Goal: Find specific page/section: Find specific page/section

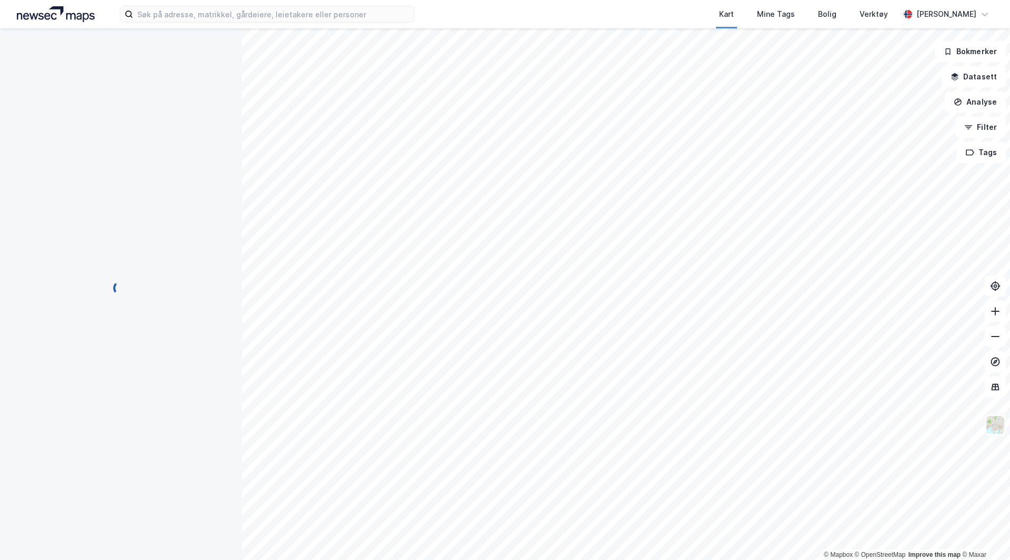
click at [189, 4] on div "Kart Mine Tags Bolig Verktøy [PERSON_NAME]" at bounding box center [505, 14] width 1010 height 28
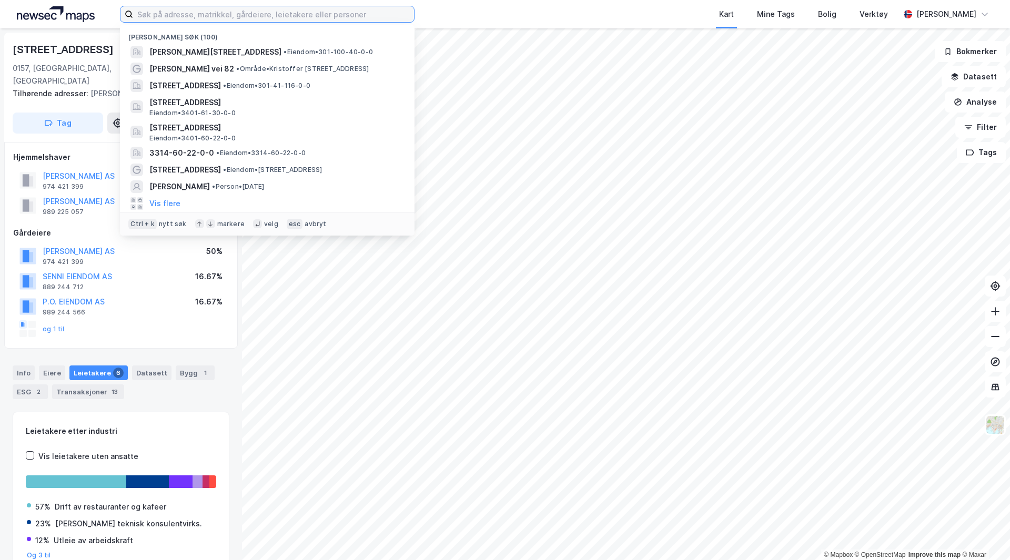
click at [187, 13] on input at bounding box center [273, 14] width 281 height 16
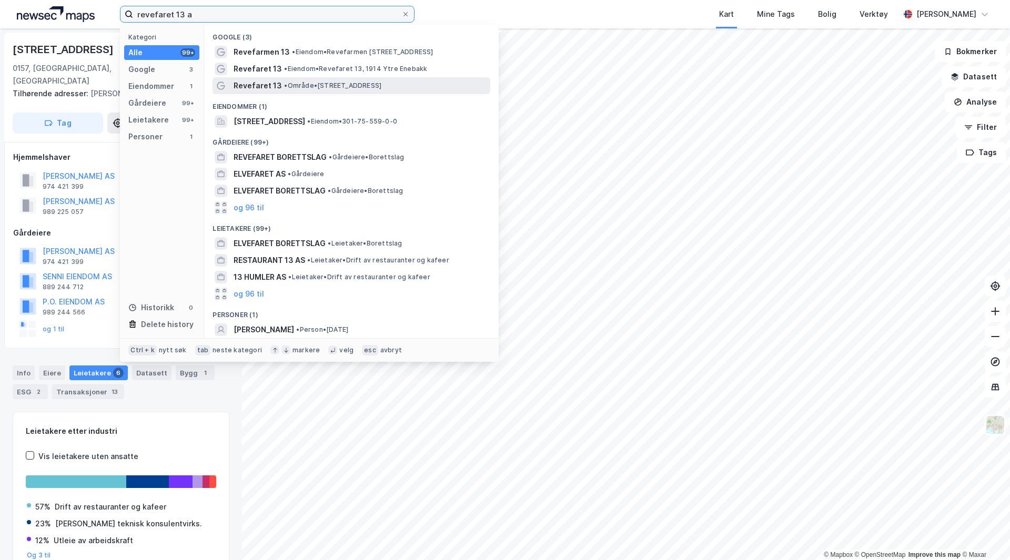
type input "revefaret 13 a"
click at [249, 87] on span "Revefaret 13" at bounding box center [258, 85] width 48 height 13
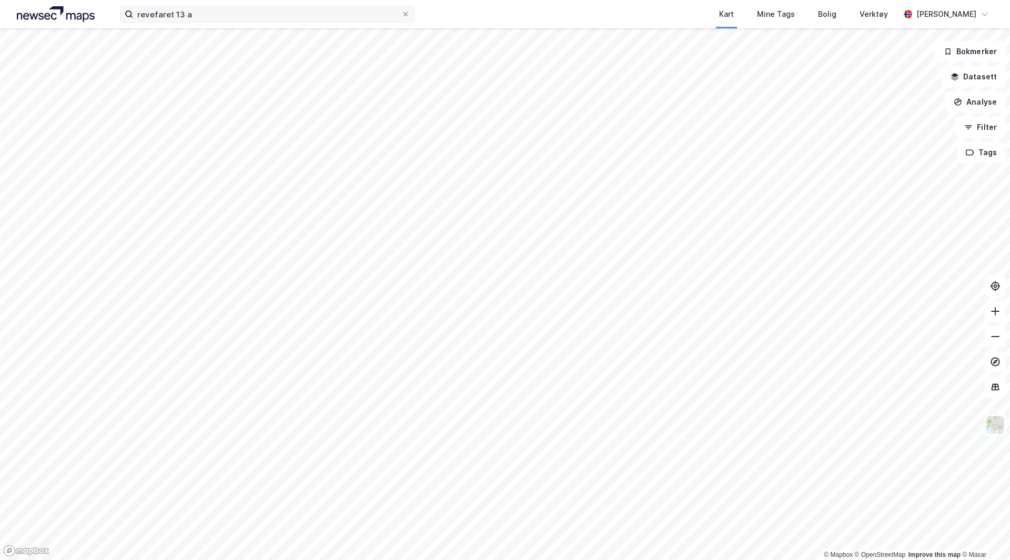
click at [212, 6] on label "revefaret 13 a" at bounding box center [267, 14] width 295 height 17
click at [212, 6] on input "revefaret 13 a" at bounding box center [267, 14] width 268 height 16
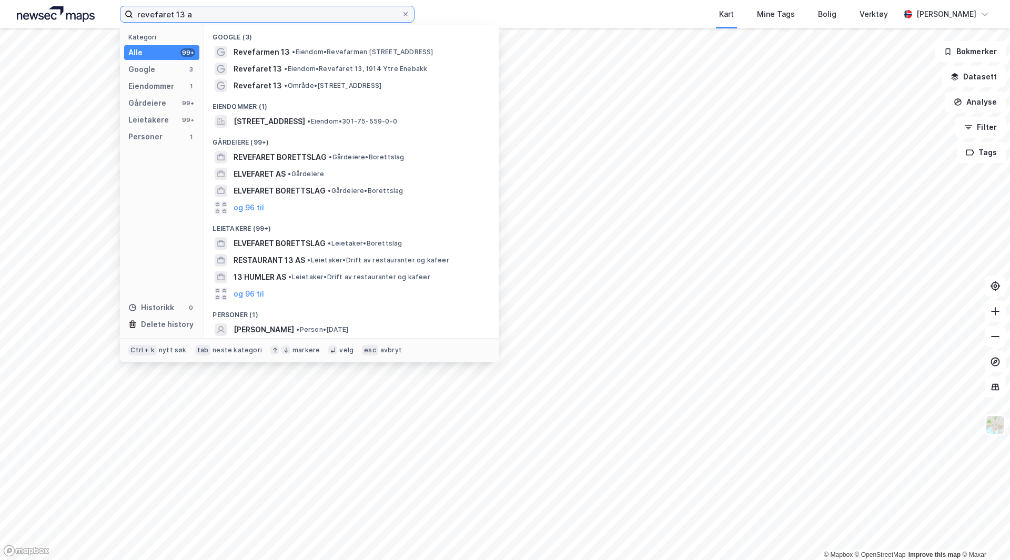
click at [210, 17] on input "revefaret 13 a" at bounding box center [267, 14] width 268 height 16
click at [272, 119] on span "[STREET_ADDRESS]" at bounding box center [270, 121] width 72 height 13
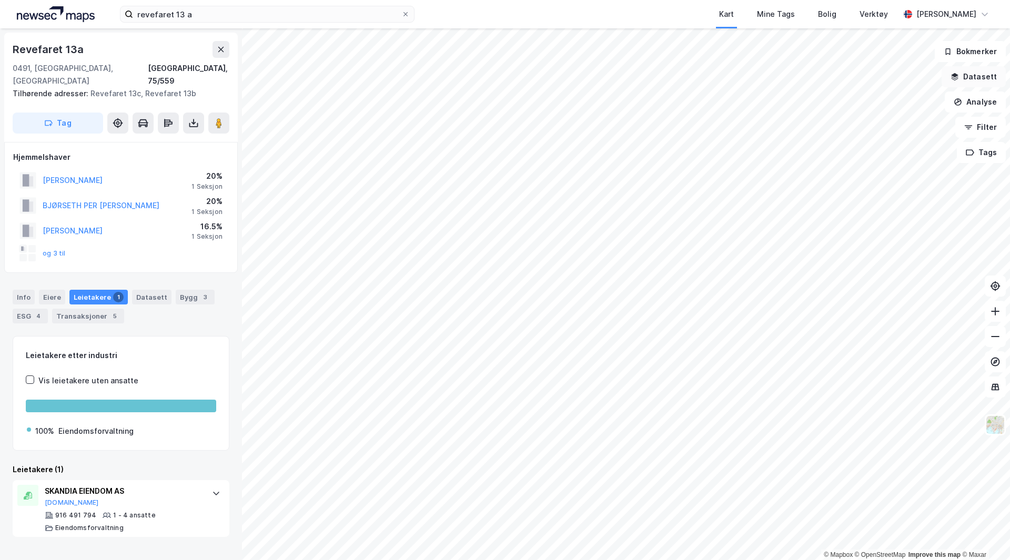
click at [977, 69] on button "Datasett" at bounding box center [973, 76] width 64 height 21
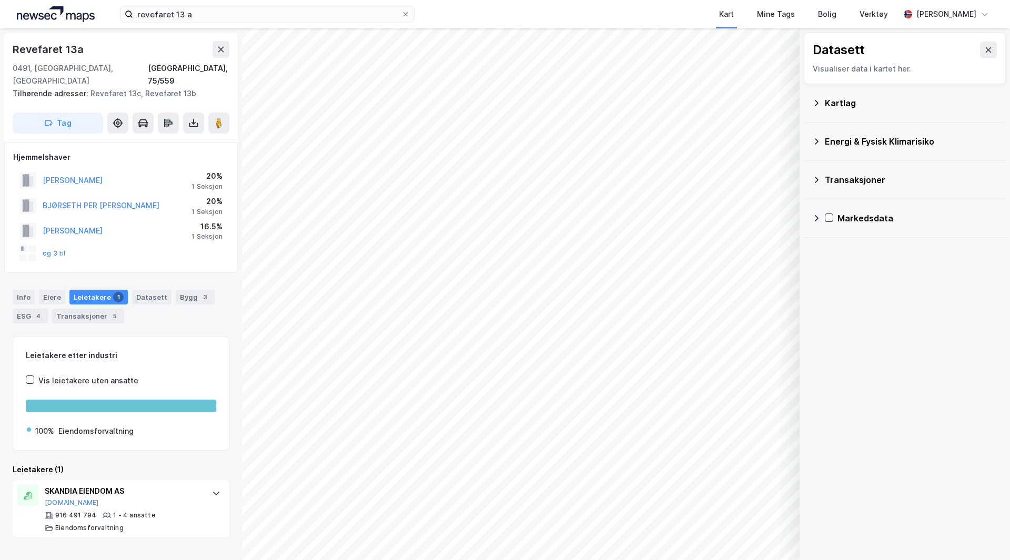
click at [814, 108] on div "Kartlag" at bounding box center [904, 102] width 185 height 25
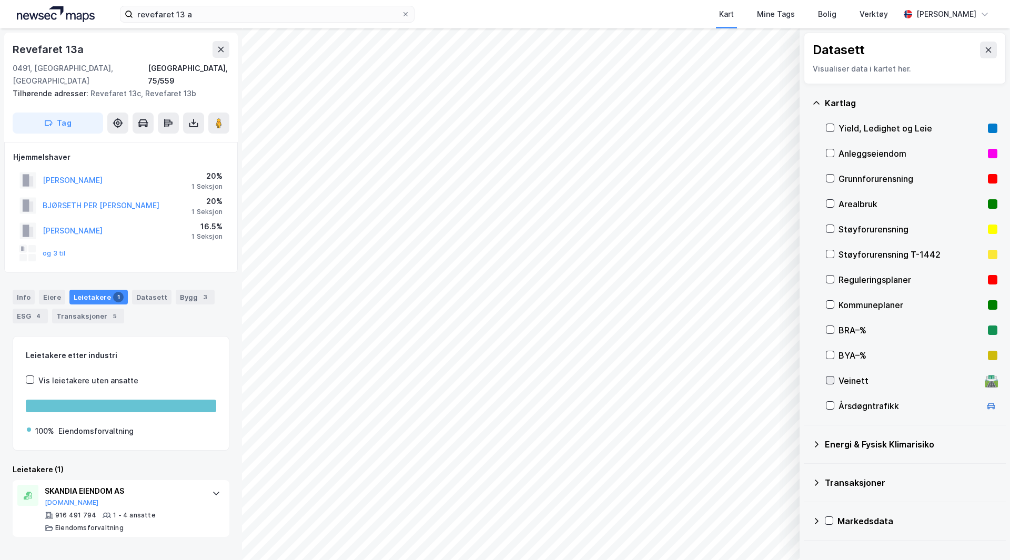
click at [828, 383] on icon at bounding box center [829, 380] width 7 height 7
click at [748, 539] on button "Vis" at bounding box center [745, 532] width 87 height 17
click at [738, 510] on icon at bounding box center [740, 509] width 8 height 8
click at [738, 510] on icon at bounding box center [740, 510] width 6 height 2
click at [743, 505] on icon at bounding box center [740, 509] width 8 height 8
